Goal: Task Accomplishment & Management: Manage account settings

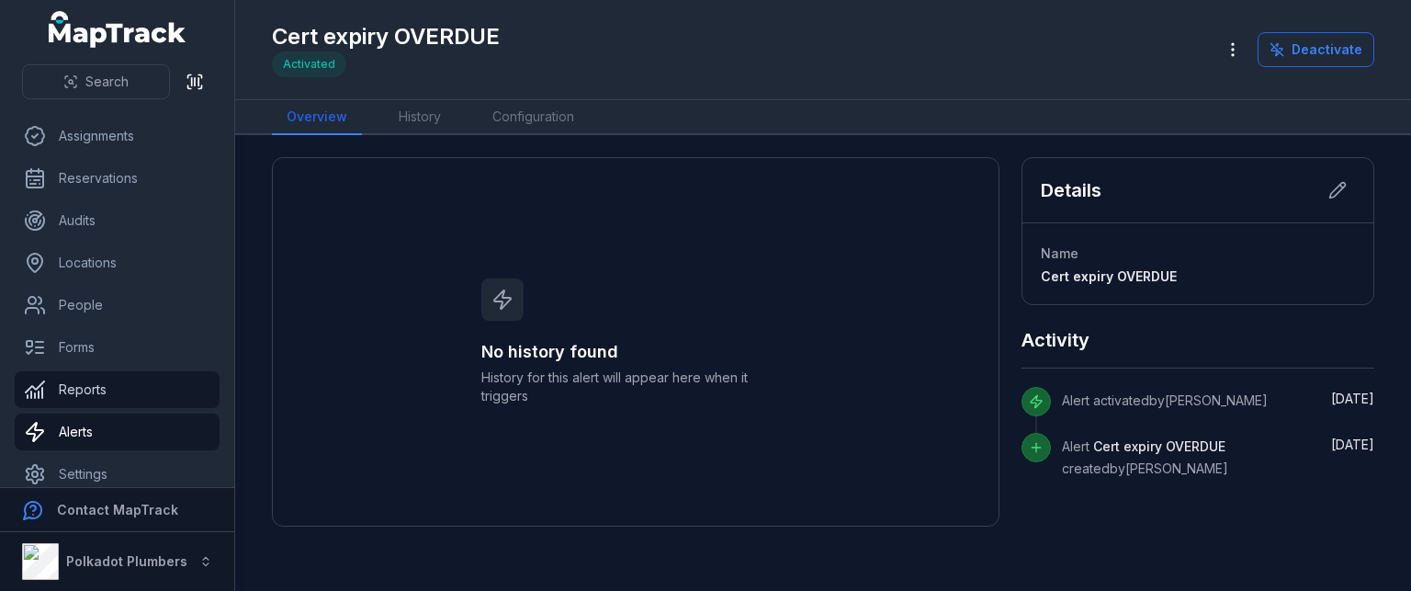
scroll to position [93, 0]
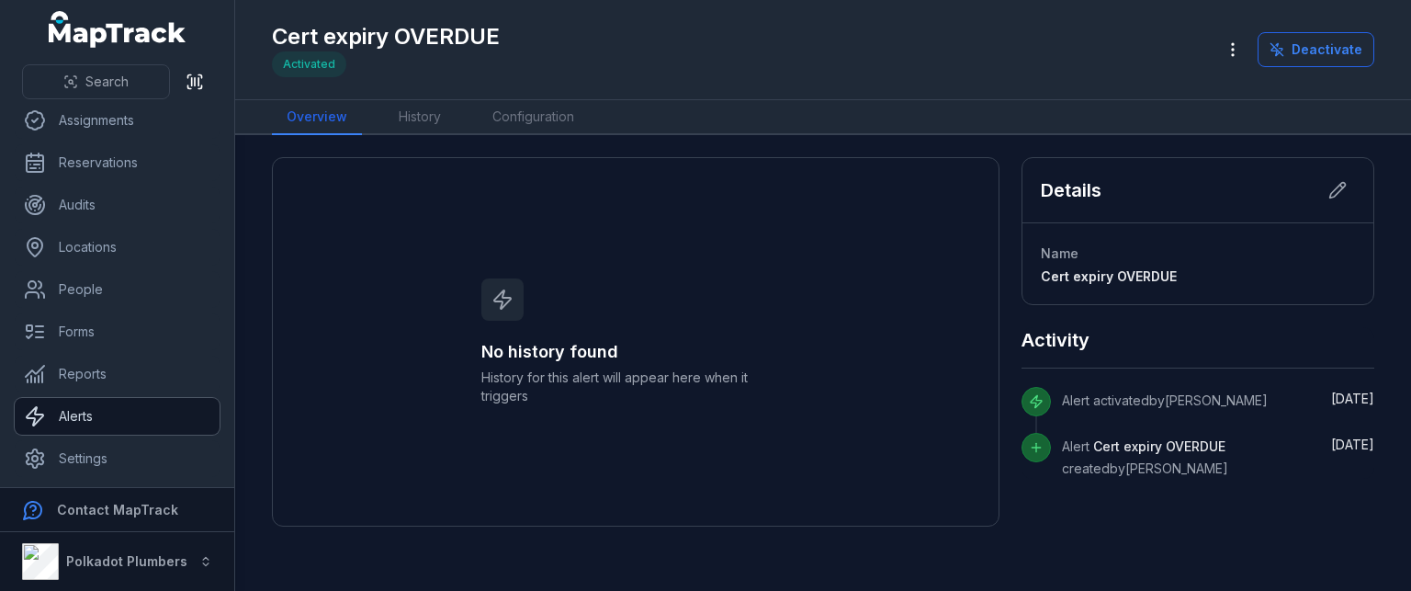
click at [122, 416] on link "Alerts" at bounding box center [117, 416] width 205 height 37
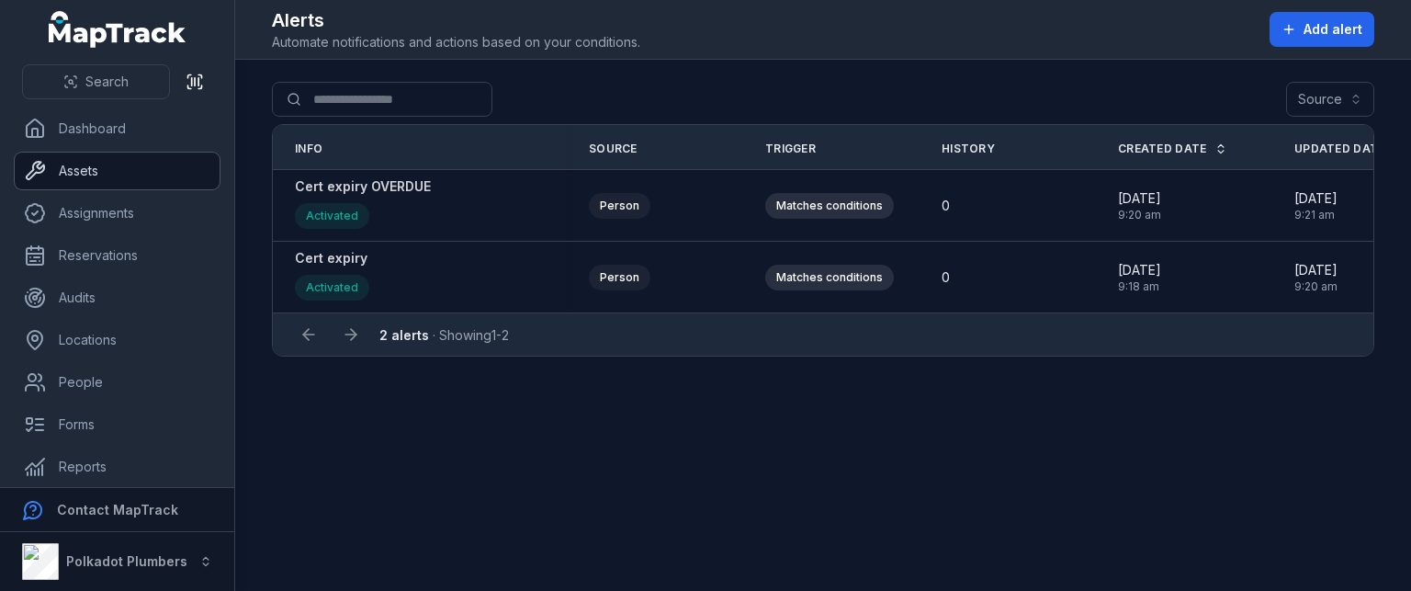
click at [98, 166] on link "Assets" at bounding box center [117, 171] width 205 height 37
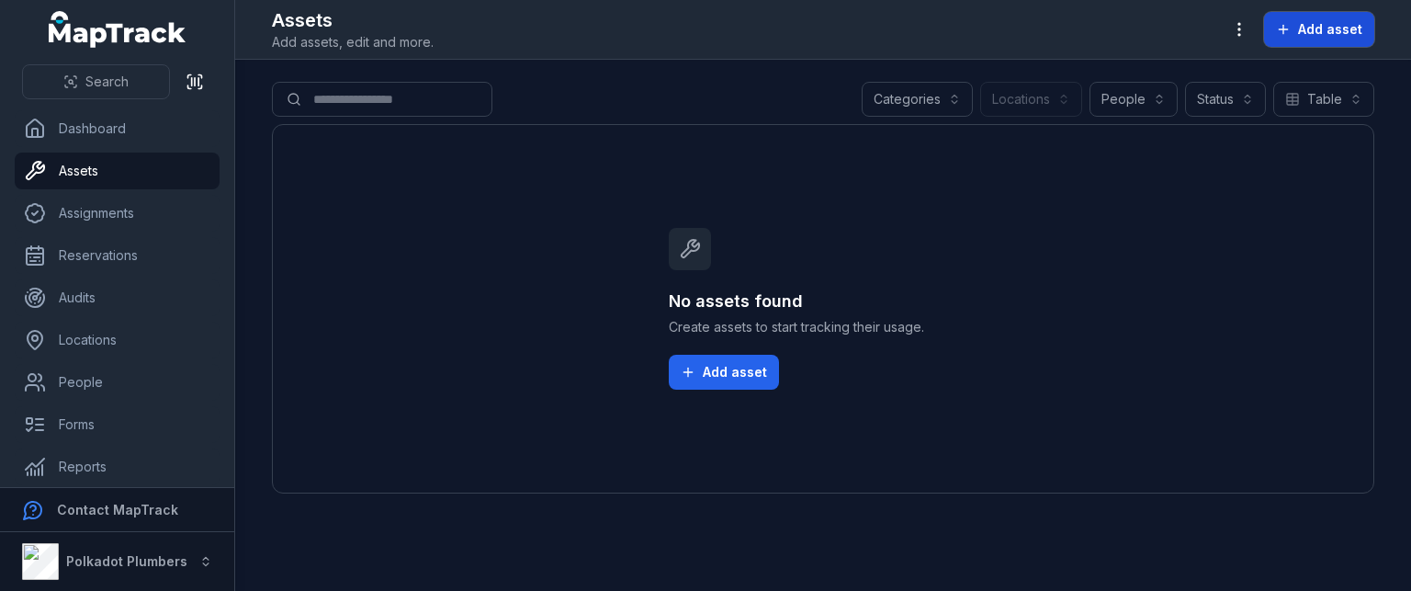
click at [1312, 28] on span "Add asset" at bounding box center [1330, 29] width 64 height 18
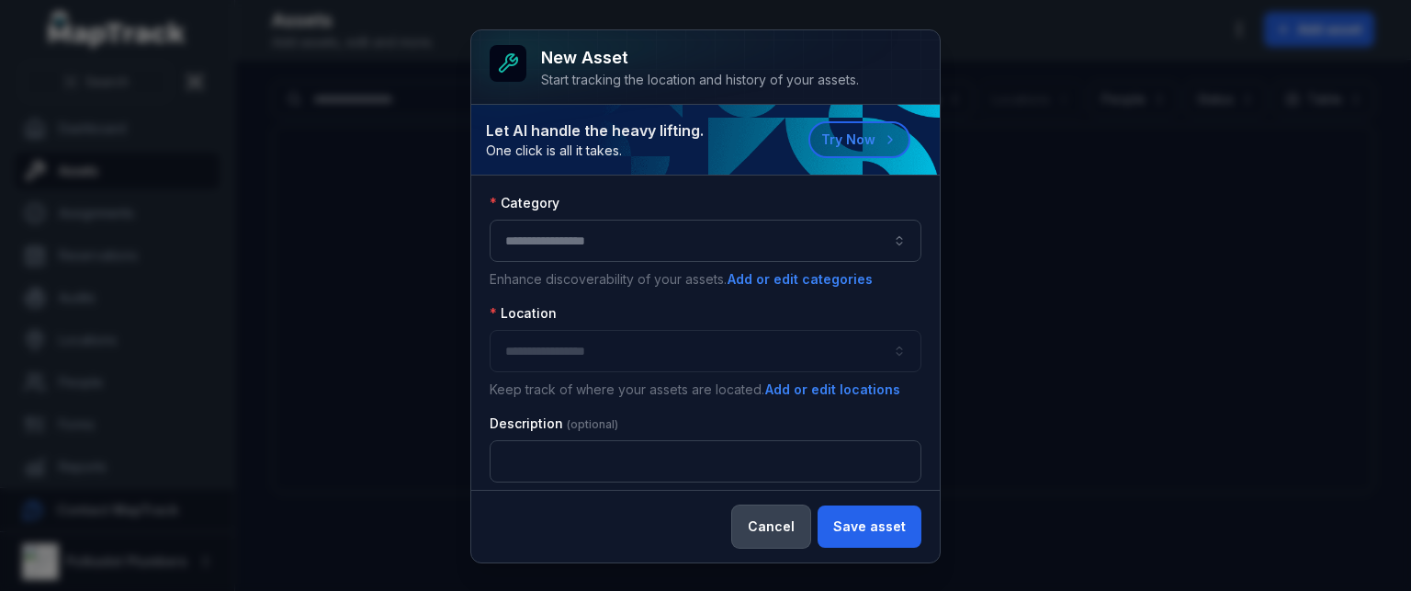
drag, startPoint x: 780, startPoint y: 543, endPoint x: 804, endPoint y: 517, distance: 35.1
click at [783, 532] on button "Cancel" at bounding box center [771, 526] width 78 height 42
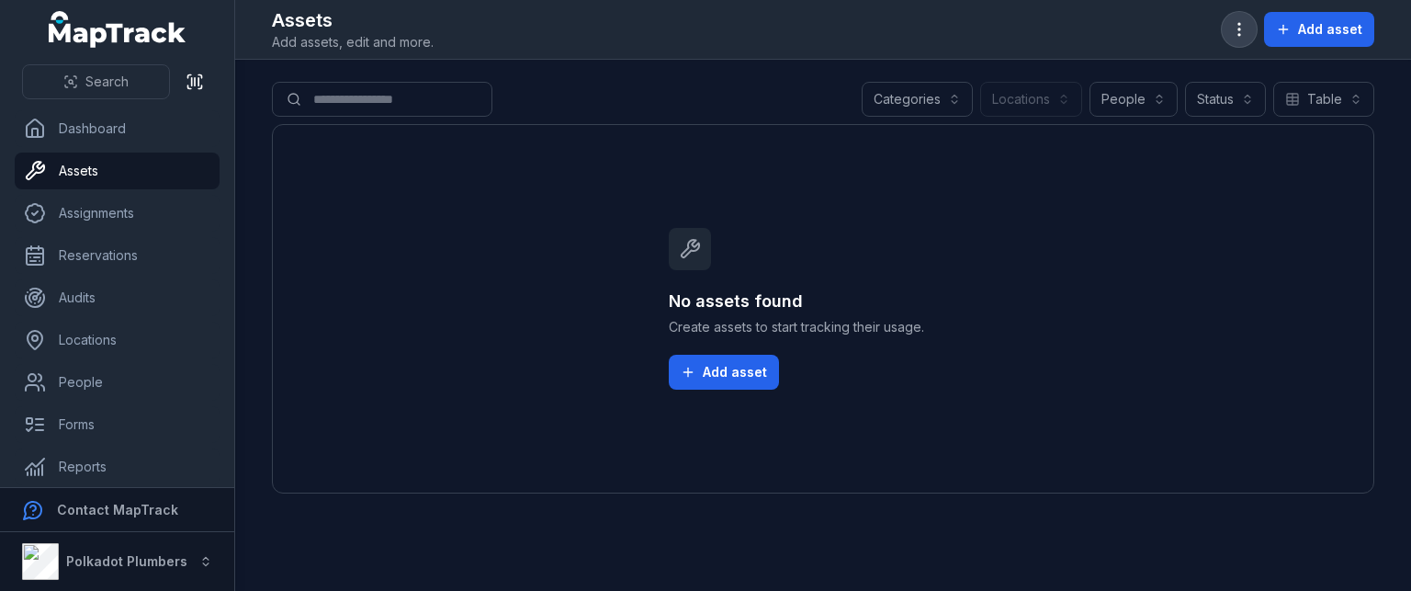
click at [1244, 40] on button "button" at bounding box center [1239, 29] width 35 height 35
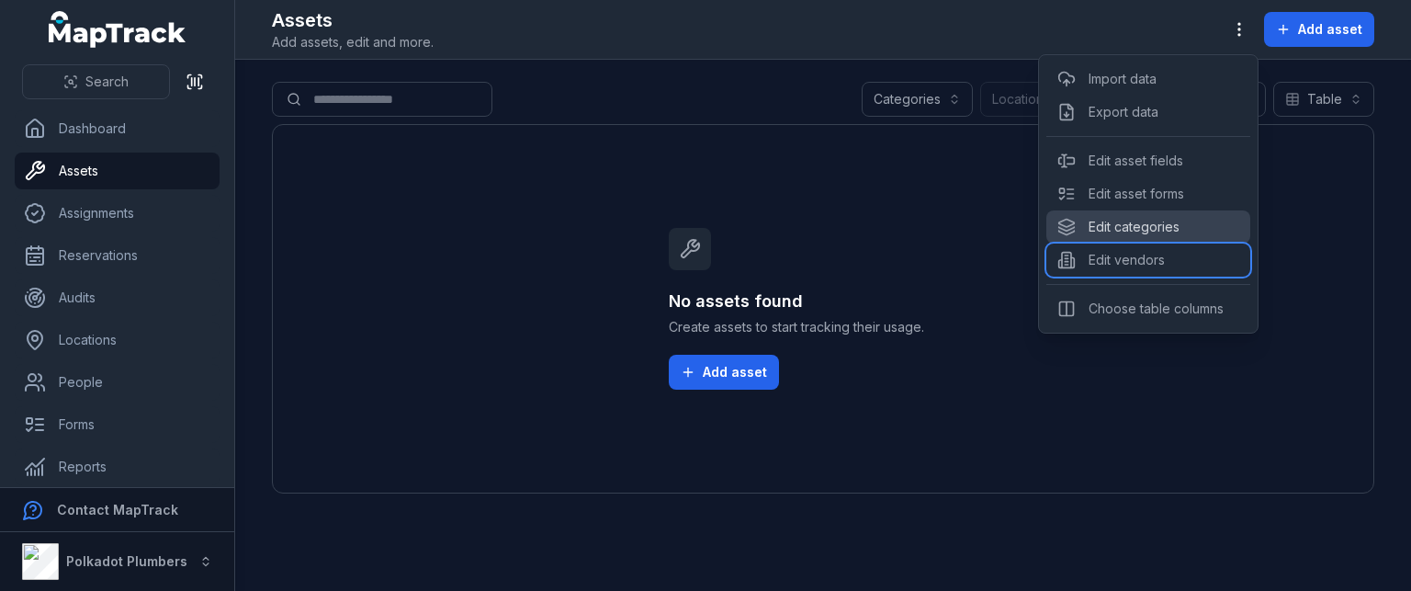
drag, startPoint x: 1135, startPoint y: 243, endPoint x: 1132, endPoint y: 232, distance: 10.5
click at [1132, 232] on div "Import data Export data Edit asset fields Edit asset forms Edit categories Edit…" at bounding box center [1148, 193] width 221 height 279
click at [1132, 232] on div "Edit categories" at bounding box center [1148, 226] width 204 height 33
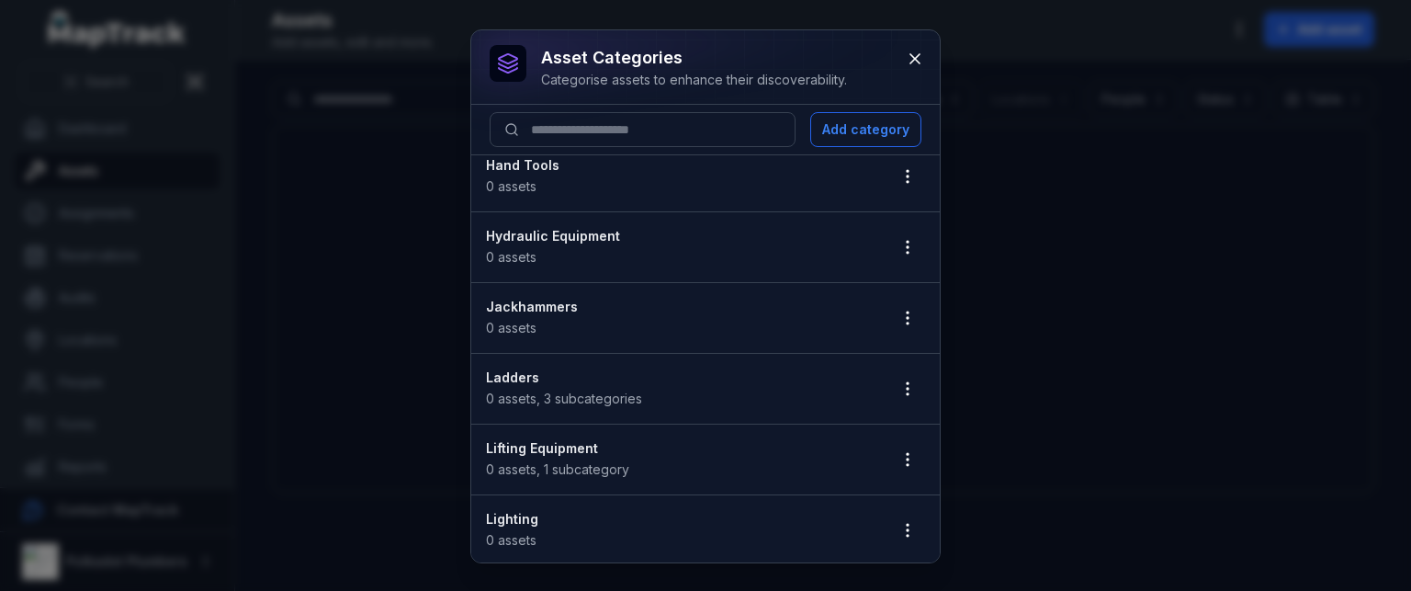
scroll to position [1011, 0]
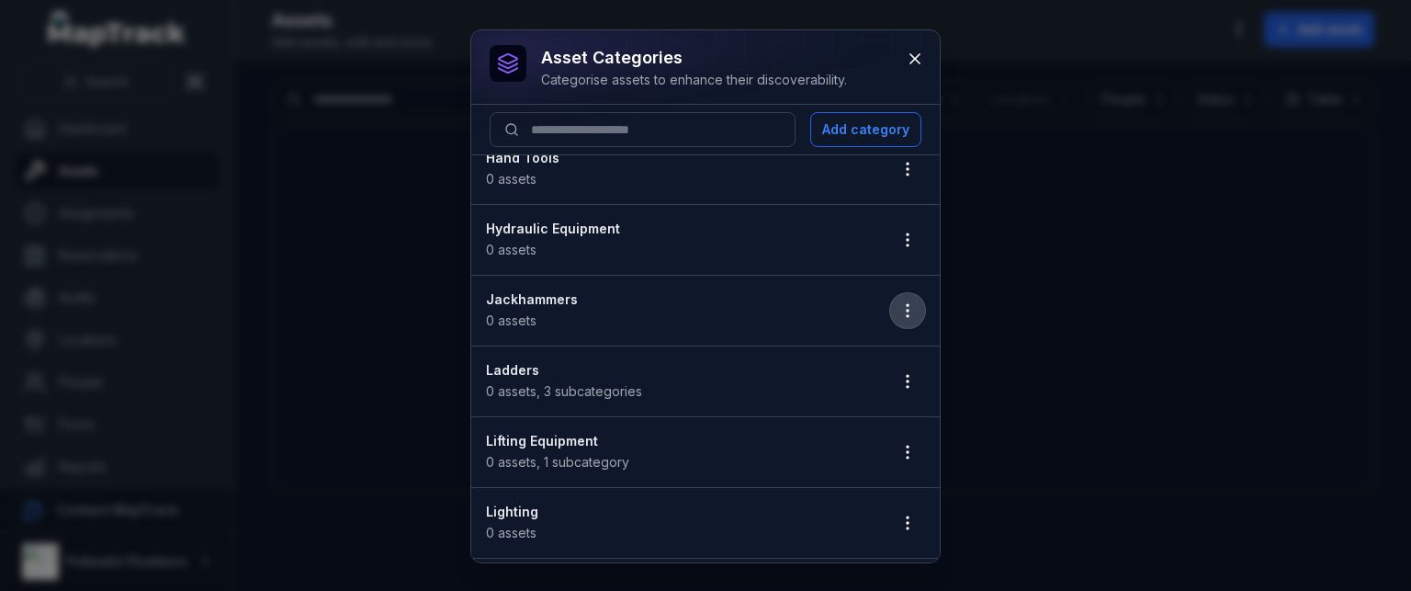
click at [899, 304] on icon "button" at bounding box center [908, 310] width 18 height 18
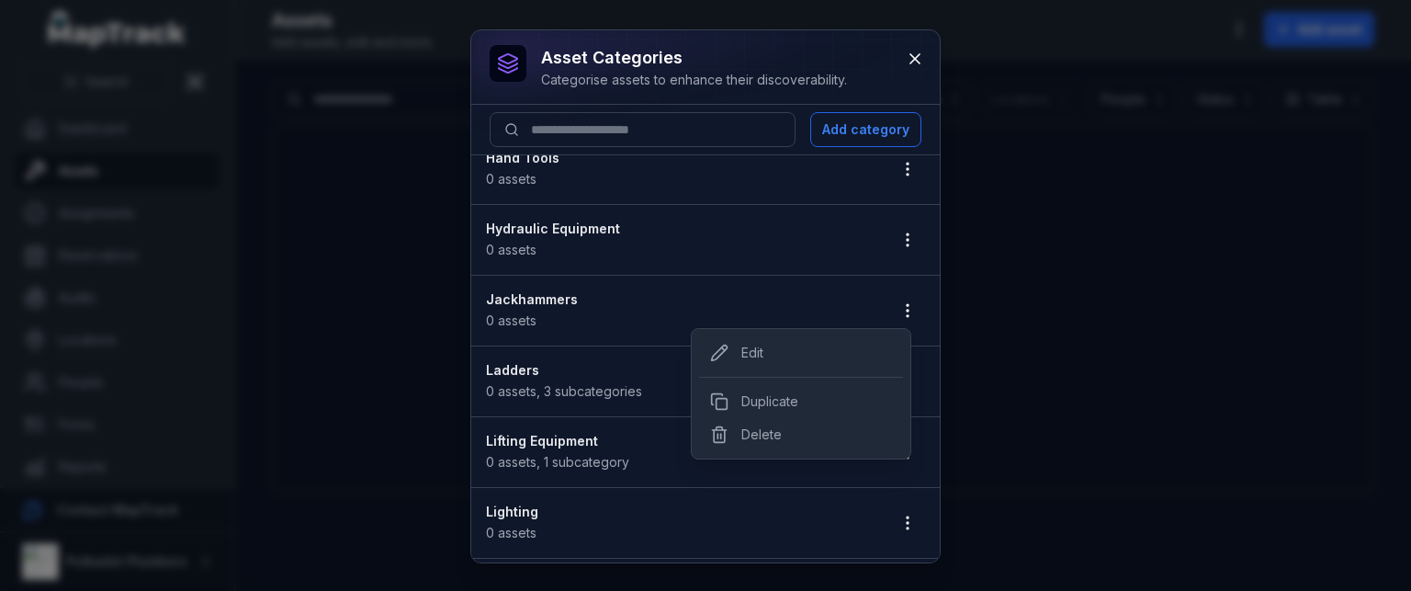
click at [684, 277] on li "Jackhammers 0 assets" at bounding box center [705, 311] width 469 height 72
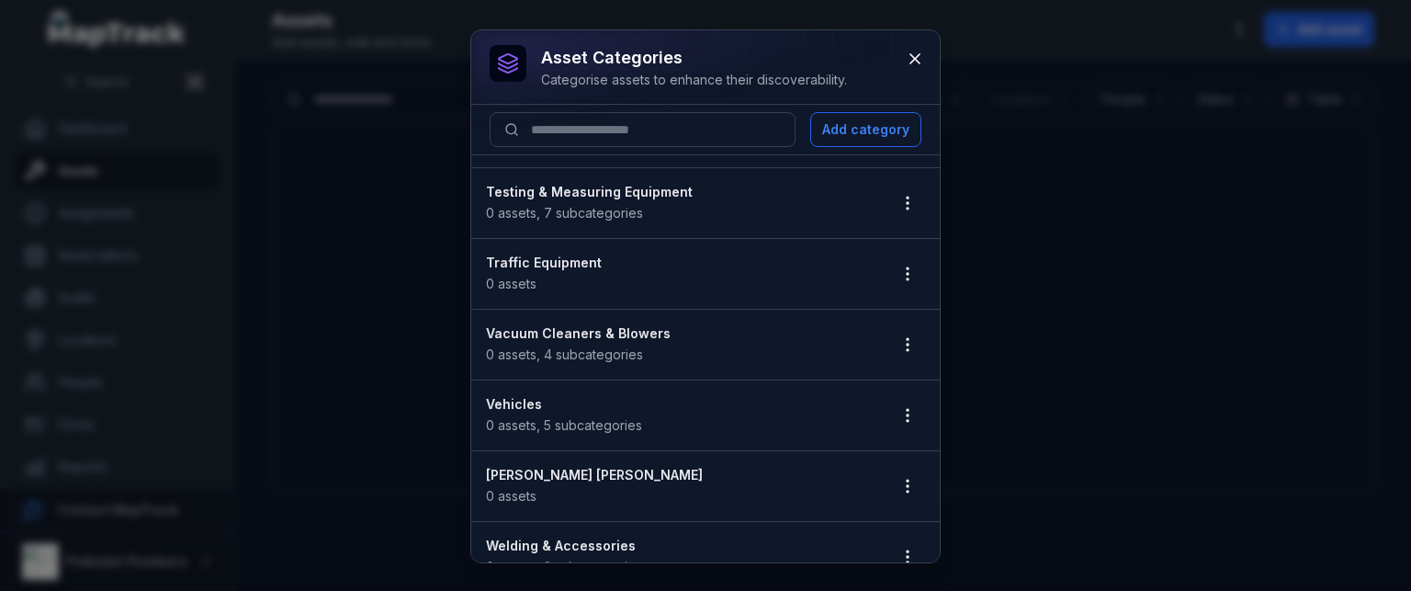
scroll to position [2053, 0]
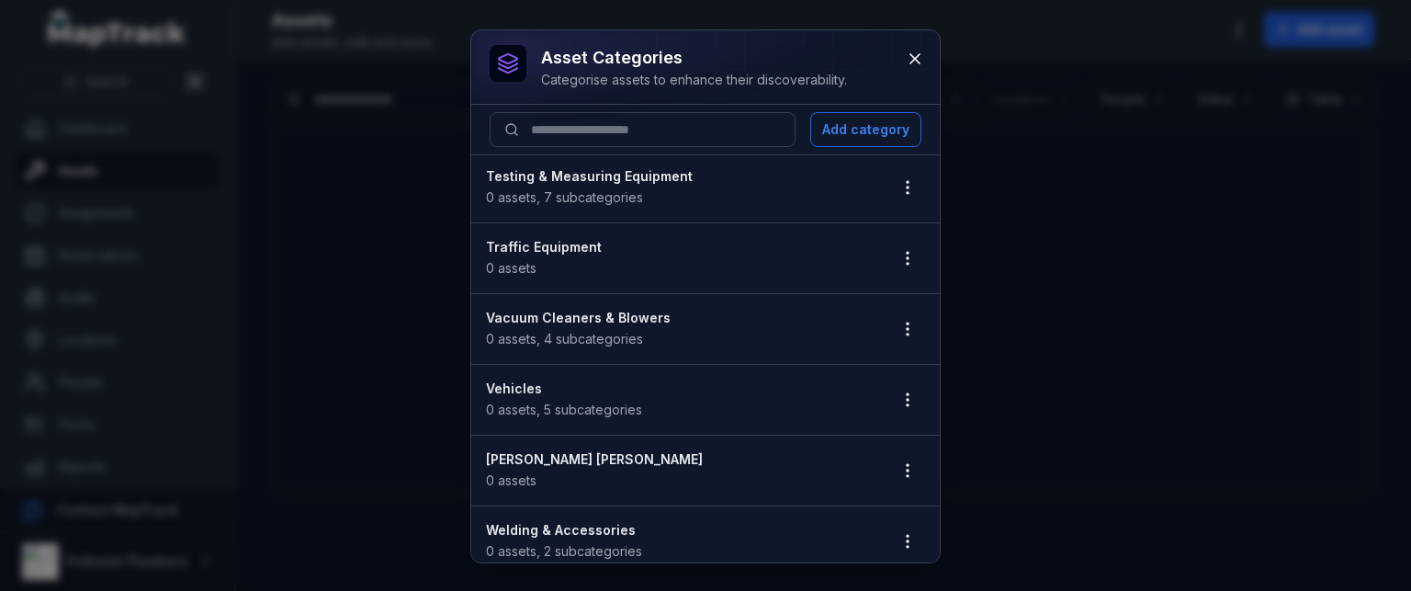
click at [579, 199] on li "Testing & Measuring Equipment 0 assets , 7 subcategories" at bounding box center [705, 188] width 469 height 72
click at [878, 130] on button "Add category" at bounding box center [865, 129] width 111 height 35
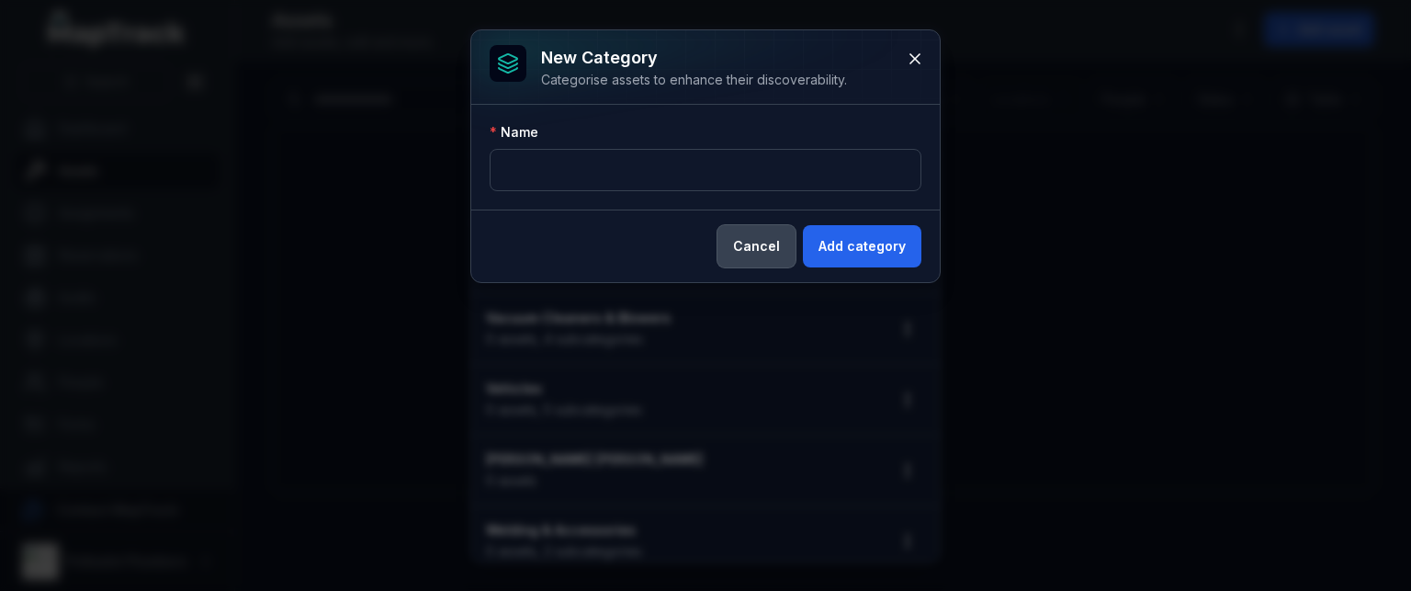
click at [742, 258] on button "Cancel" at bounding box center [757, 246] width 78 height 42
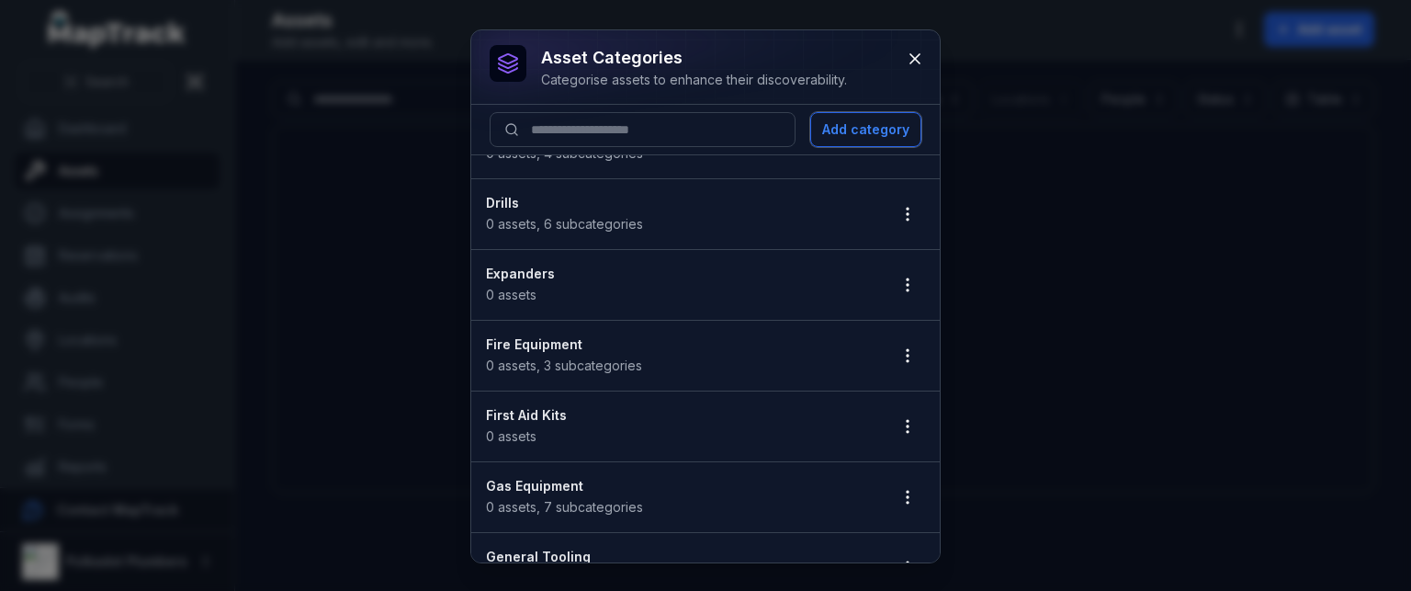
scroll to position [0, 0]
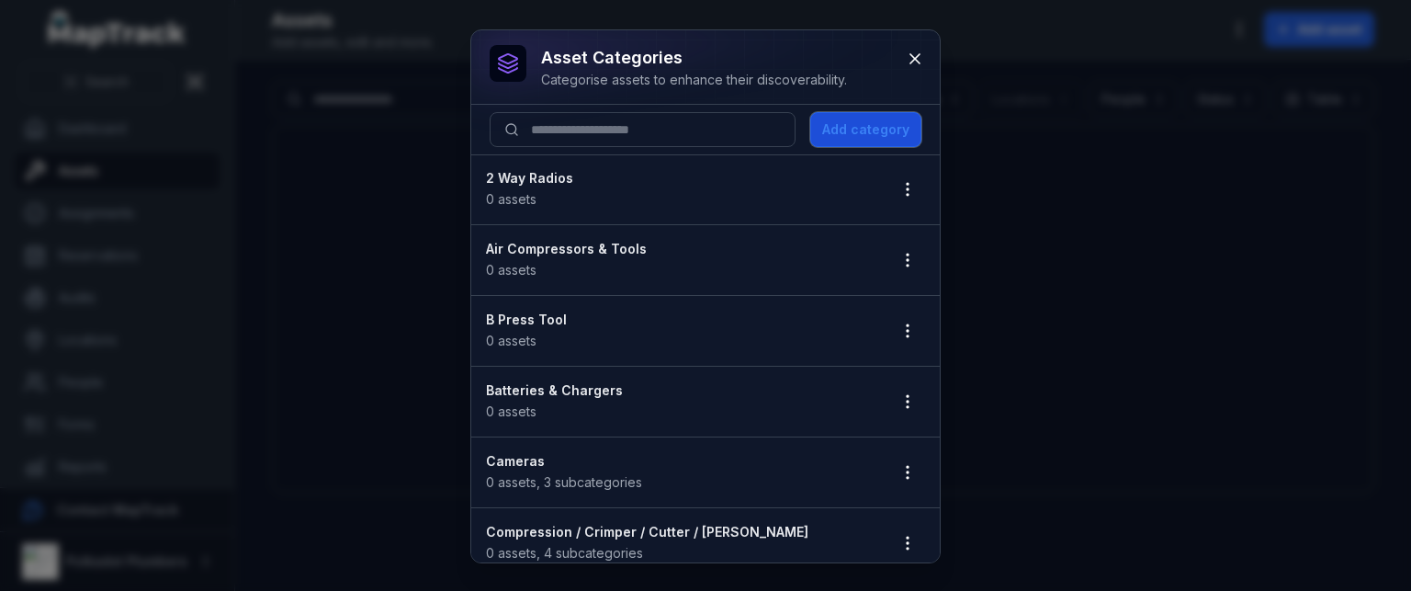
click at [881, 126] on button "Add category" at bounding box center [865, 129] width 111 height 35
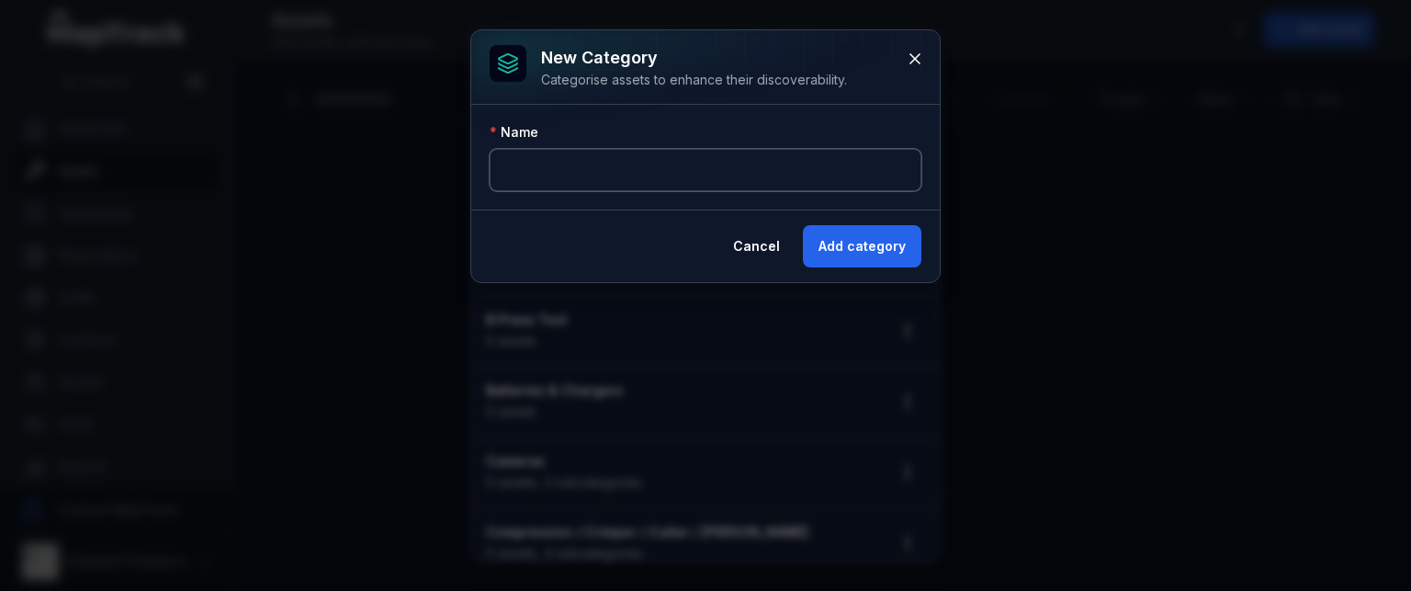
drag, startPoint x: 581, startPoint y: 169, endPoint x: 592, endPoint y: 164, distance: 11.9
click at [583, 169] on input "text" at bounding box center [706, 170] width 432 height 42
click at [751, 245] on button "Cancel" at bounding box center [757, 246] width 78 height 42
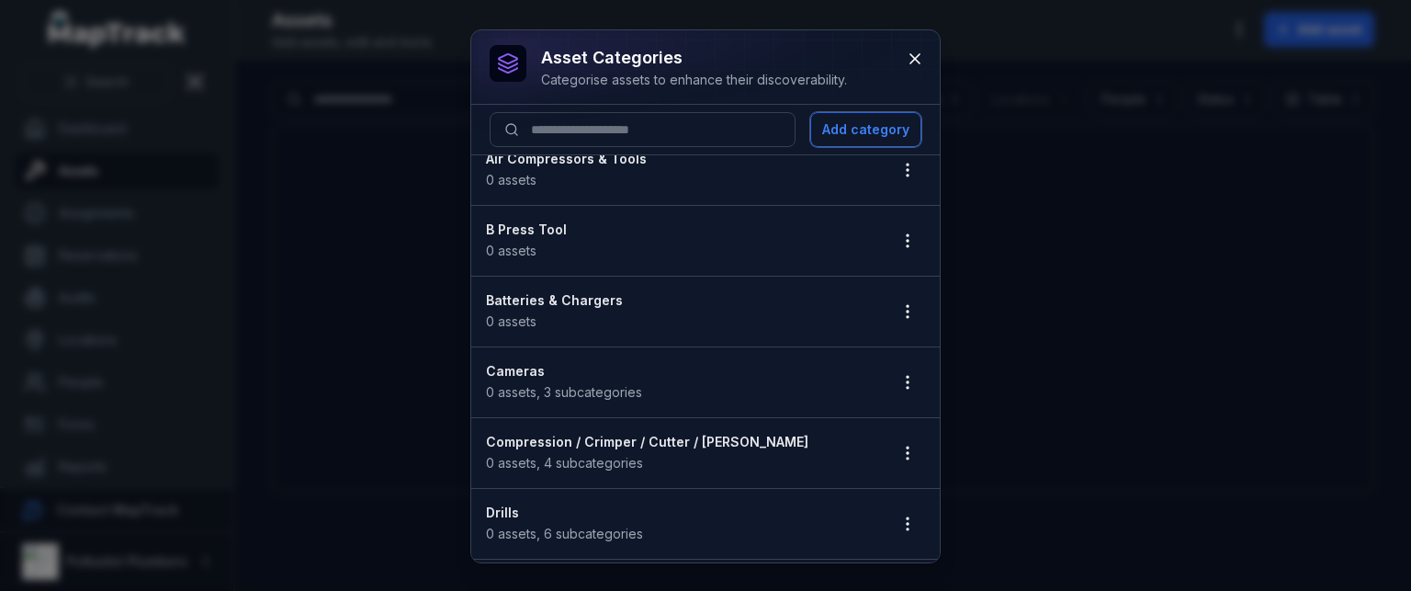
scroll to position [92, 0]
click at [724, 436] on strong "Compression / Crimper / Cutter / [PERSON_NAME]" at bounding box center [679, 440] width 386 height 18
click at [899, 447] on icon "button" at bounding box center [908, 451] width 18 height 18
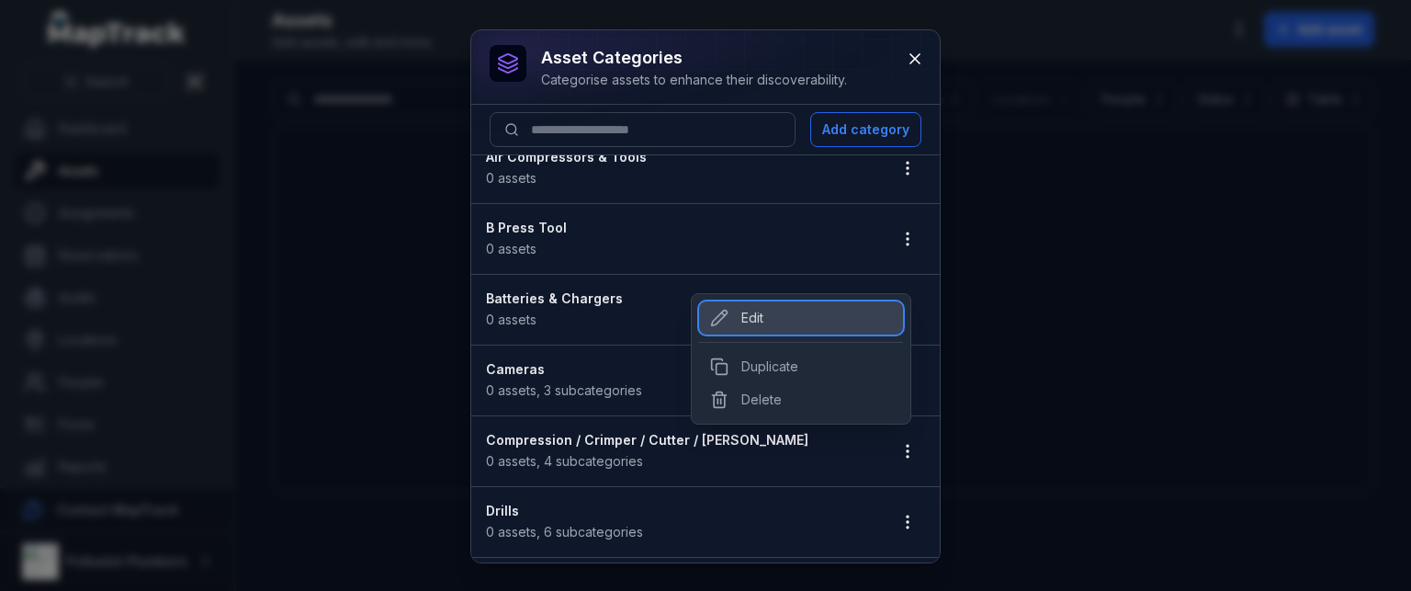
click at [758, 304] on div "Edit" at bounding box center [801, 317] width 204 height 33
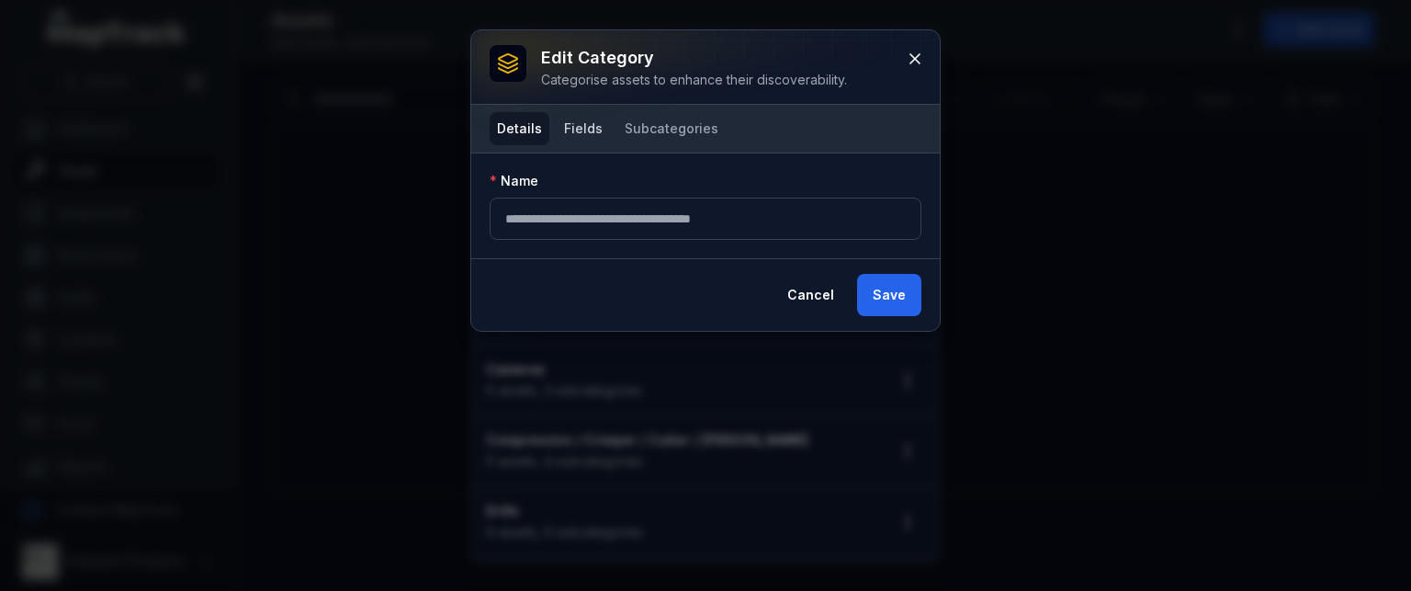
click at [599, 120] on button "Fields" at bounding box center [583, 128] width 53 height 33
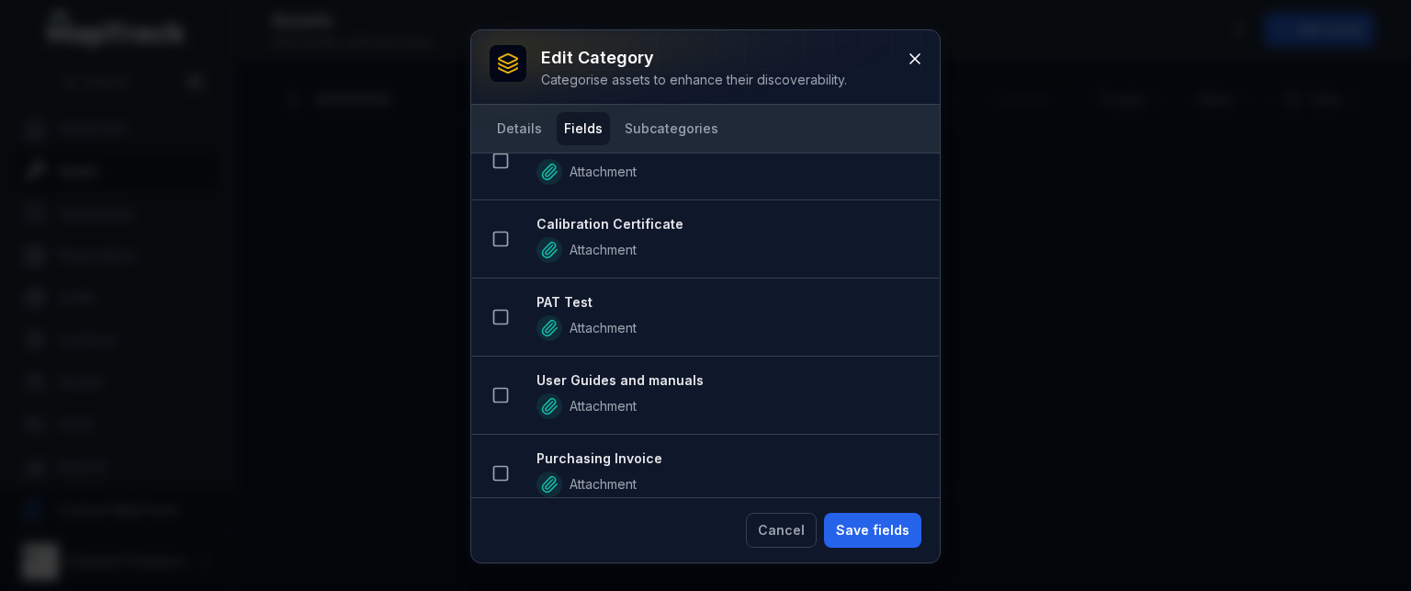
scroll to position [1202, 0]
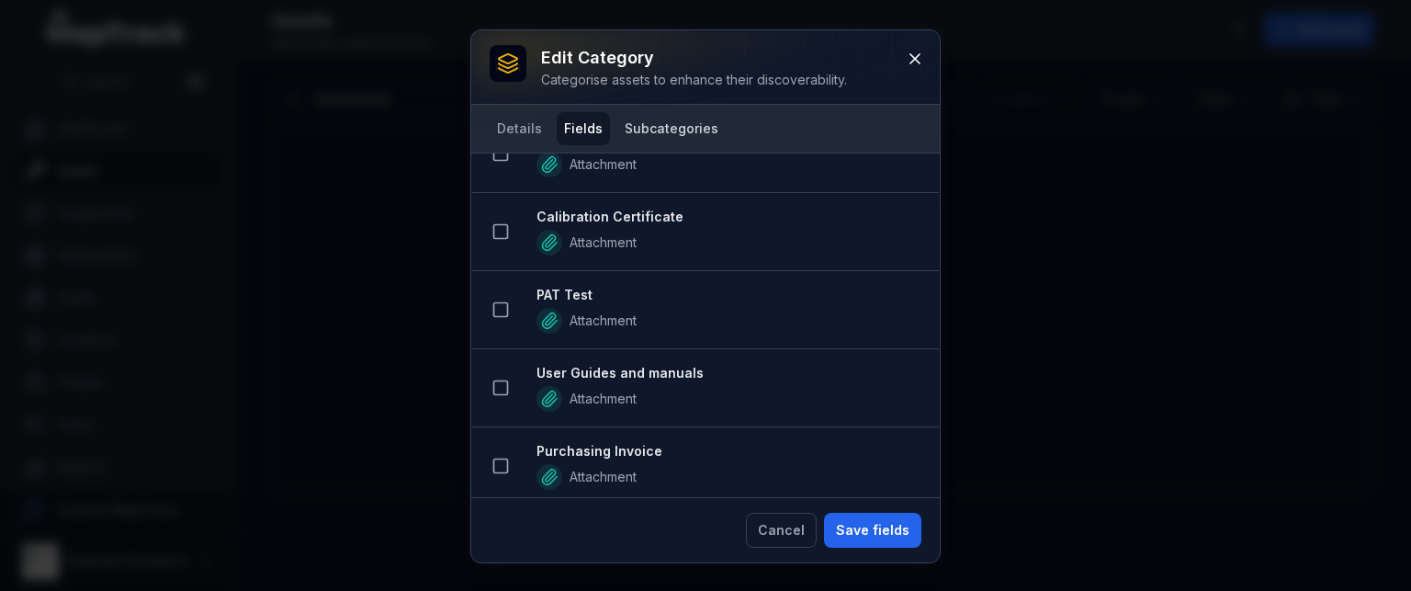
click at [676, 127] on button "Subcategories" at bounding box center [671, 128] width 108 height 33
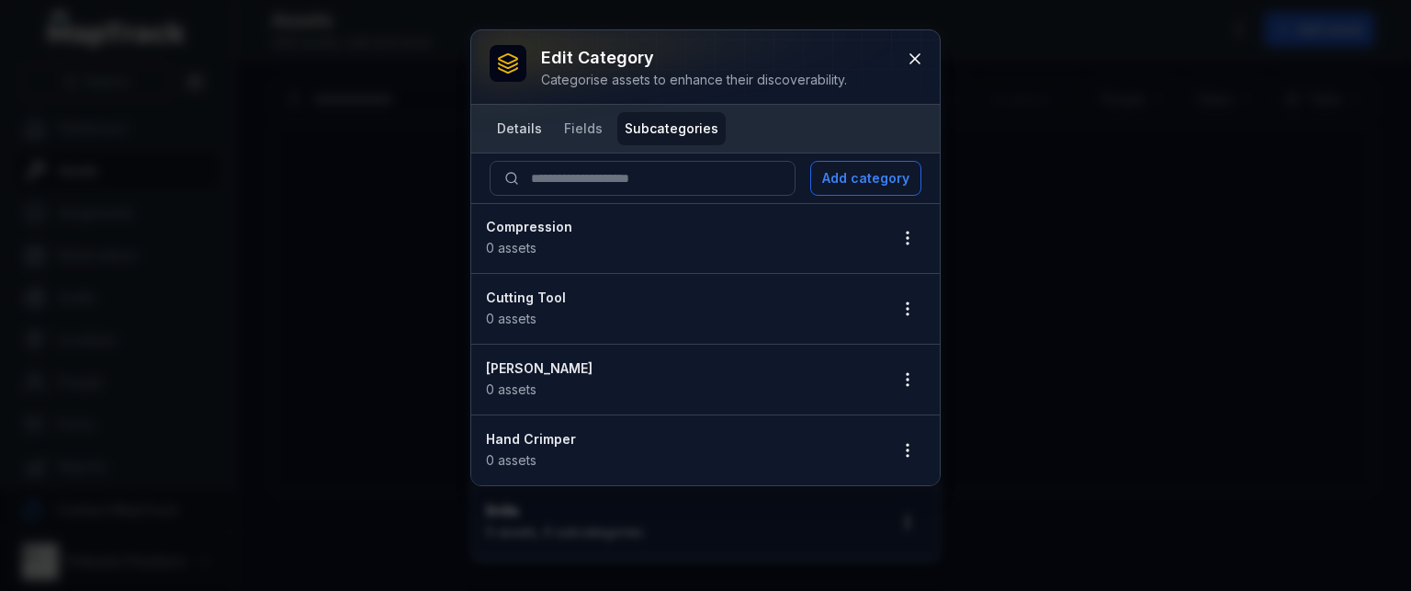
click at [516, 128] on button "Details" at bounding box center [520, 128] width 60 height 33
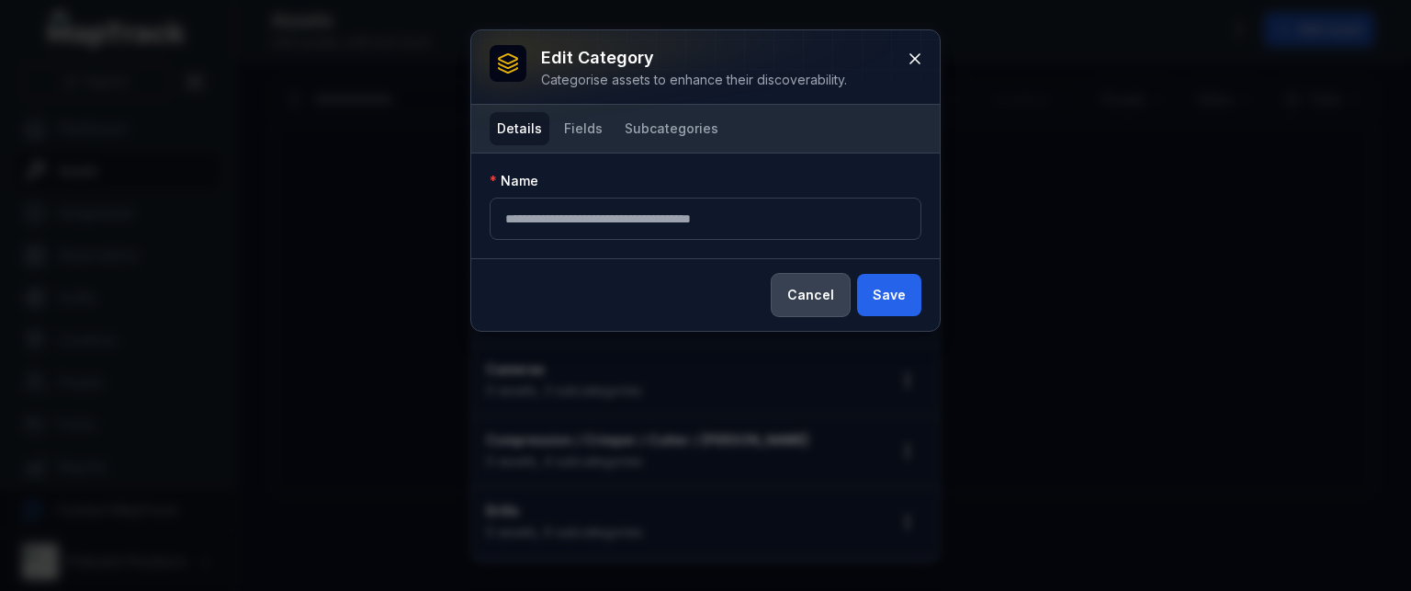
click at [812, 285] on button "Cancel" at bounding box center [811, 295] width 78 height 42
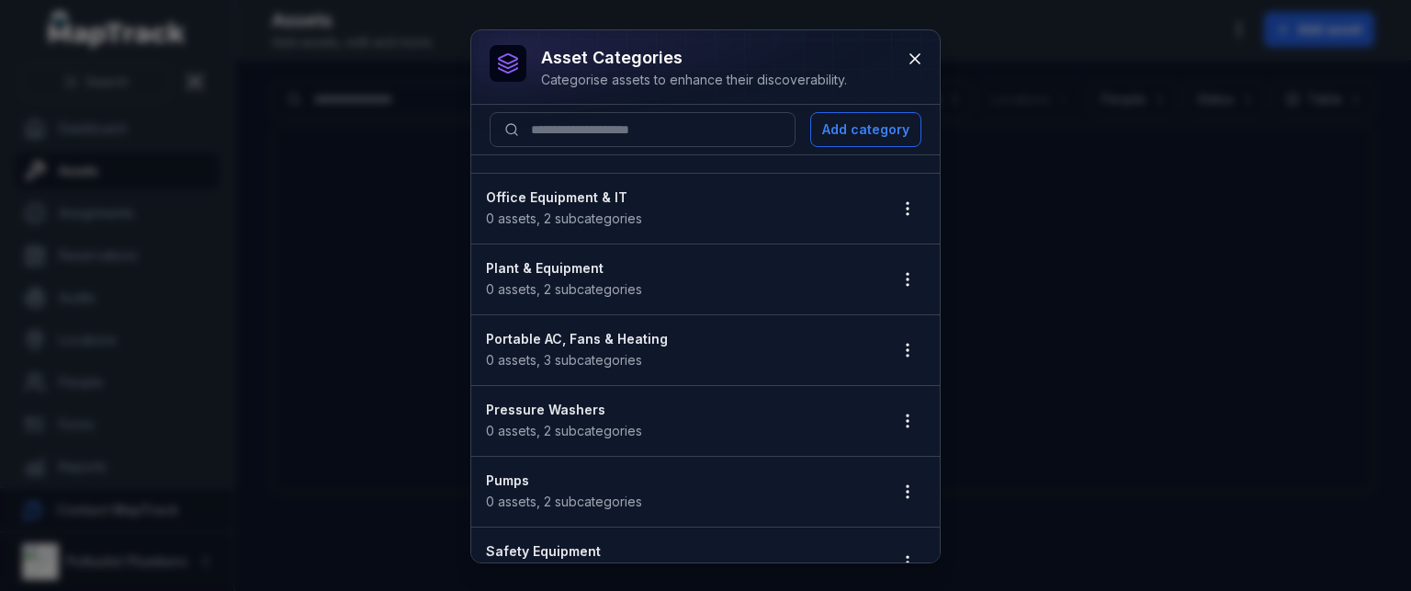
scroll to position [1470, 0]
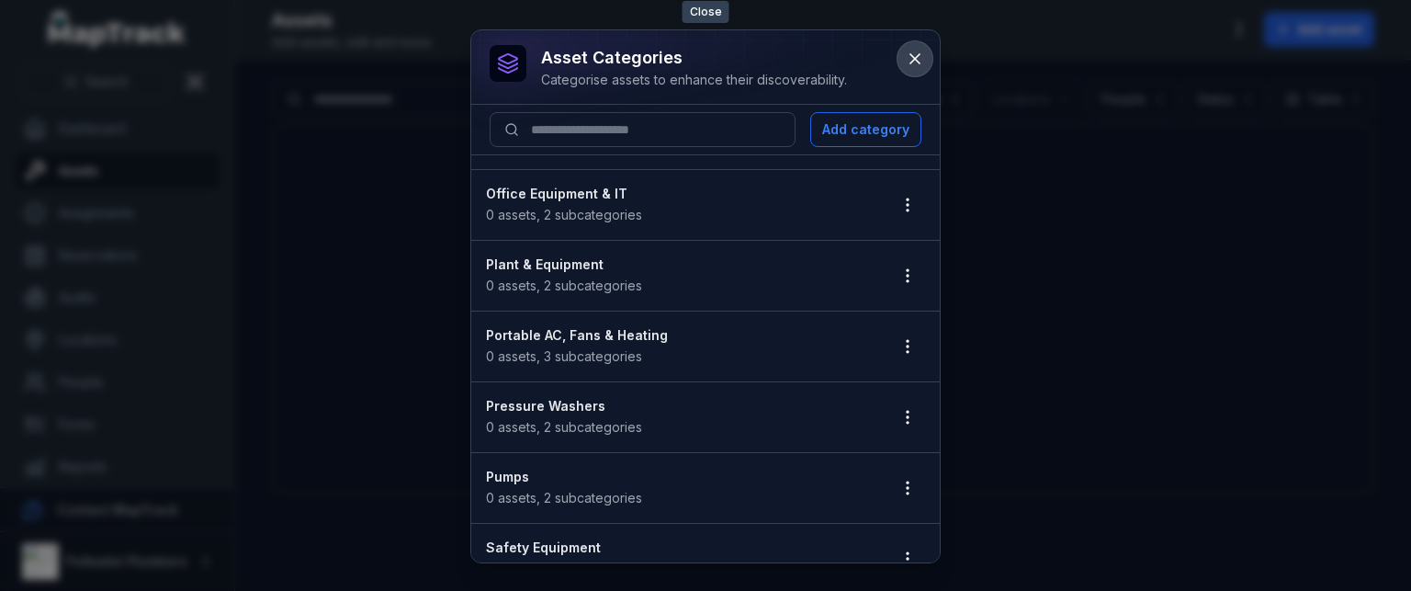
click at [911, 54] on icon at bounding box center [915, 58] width 9 height 9
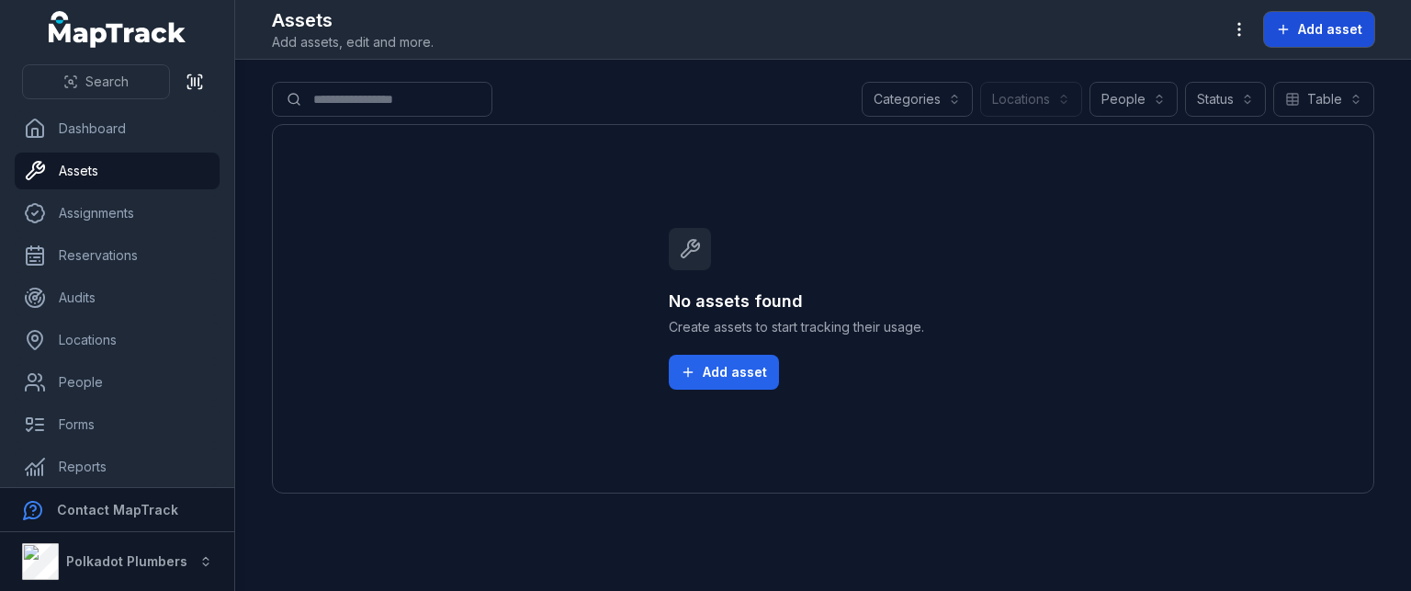
click at [1294, 28] on button "Add asset" at bounding box center [1319, 29] width 110 height 35
